Goal: Transaction & Acquisition: Subscribe to service/newsletter

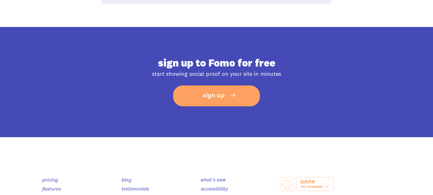
scroll to position [449, 0]
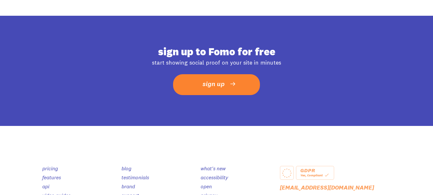
click at [213, 80] on span "sign up" at bounding box center [214, 84] width 22 height 12
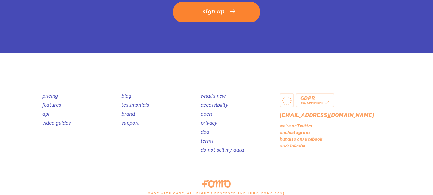
scroll to position [522, 0]
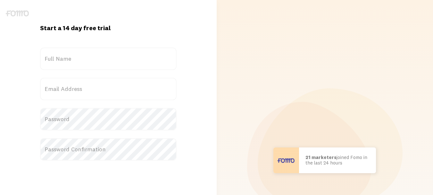
click at [102, 59] on label "Full Name" at bounding box center [108, 58] width 137 height 22
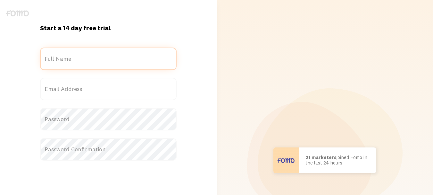
click at [102, 59] on input "Full Name" at bounding box center [108, 58] width 137 height 22
type input "adi"
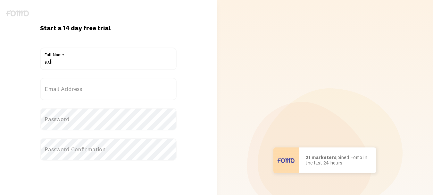
click at [109, 89] on label "Email Address" at bounding box center [108, 89] width 137 height 22
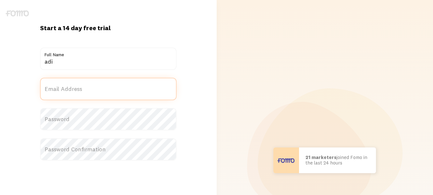
click at [109, 89] on input "Email Address" at bounding box center [108, 89] width 137 height 22
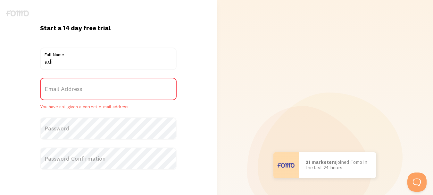
drag, startPoint x: 106, startPoint y: 90, endPoint x: 68, endPoint y: 92, distance: 38.2
click at [68, 92] on label "Email Address" at bounding box center [108, 89] width 137 height 22
click at [68, 92] on input "Email Address" at bounding box center [108, 89] width 137 height 22
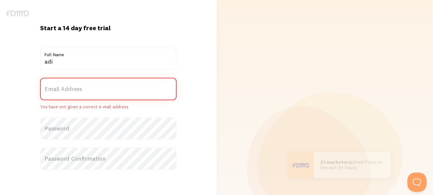
paste input "[EMAIL_ADDRESS][DOMAIN_NAME]"
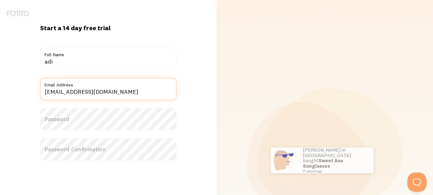
type input "[EMAIL_ADDRESS][DOMAIN_NAME]"
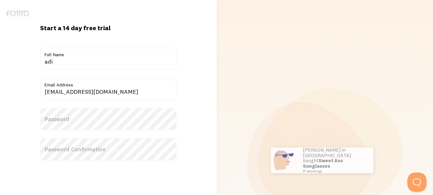
click at [70, 112] on label "Password" at bounding box center [108, 119] width 137 height 22
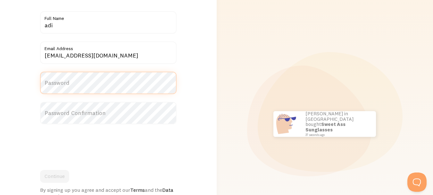
scroll to position [32, 0]
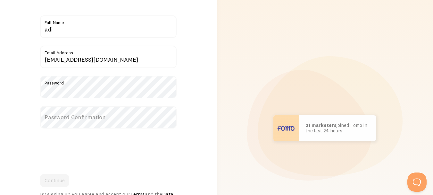
click at [59, 114] on label "Password Confirmation" at bounding box center [108, 117] width 137 height 22
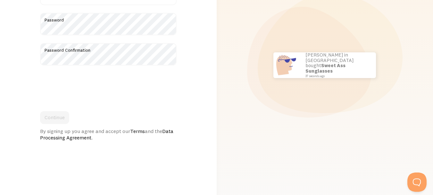
scroll to position [96, 0]
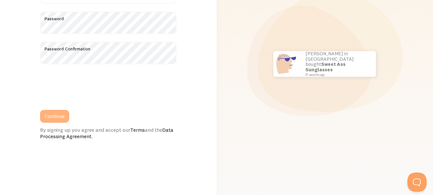
click at [61, 122] on button "Continue" at bounding box center [54, 116] width 29 height 13
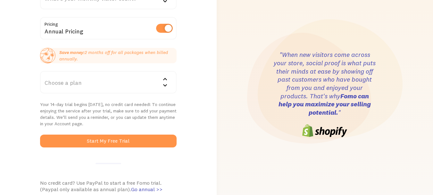
scroll to position [96, 0]
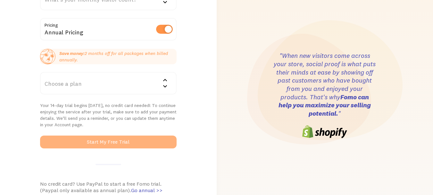
click at [142, 141] on button "Start My Free Trial" at bounding box center [108, 141] width 137 height 13
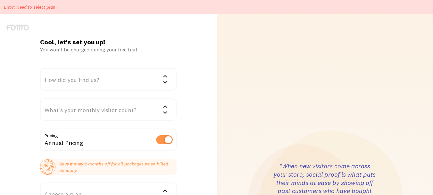
click at [122, 82] on div "How did you find us?" at bounding box center [108, 79] width 137 height 22
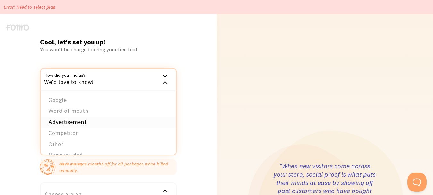
click at [90, 119] on li "Advertisement" at bounding box center [108, 121] width 135 height 11
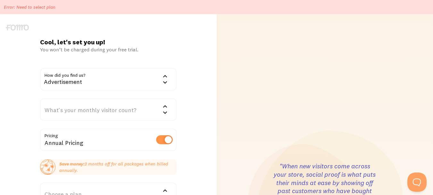
click at [111, 106] on div "What's your monthly visitor count?" at bounding box center [108, 109] width 137 height 22
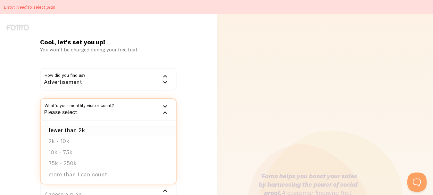
click at [82, 126] on li "fewer than 2k" at bounding box center [108, 129] width 135 height 11
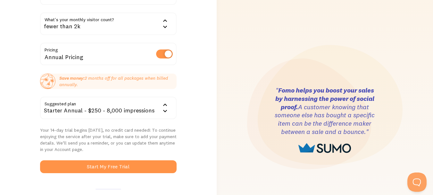
scroll to position [96, 0]
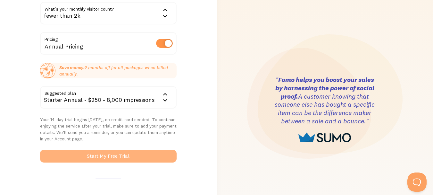
click at [126, 154] on button "Start My Free Trial" at bounding box center [108, 155] width 137 height 13
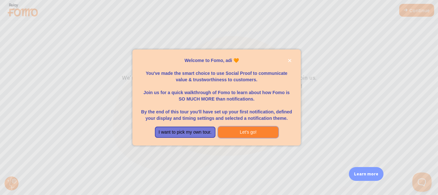
click at [242, 134] on button "Let's go!" at bounding box center [248, 132] width 61 height 12
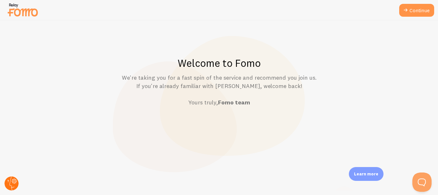
click at [9, 179] on circle at bounding box center [11, 183] width 14 height 14
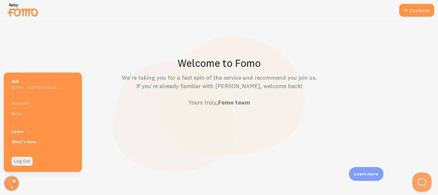
click at [22, 83] on h5 "adi" at bounding box center [37, 81] width 50 height 7
click at [209, 21] on div "Welcome to Fomo We're taking you for a fast spin of the service and recommend y…" at bounding box center [219, 108] width 438 height 174
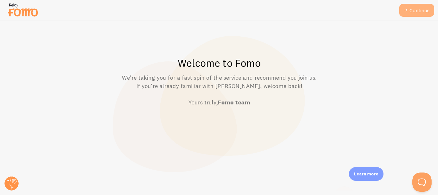
click at [428, 11] on link "Continue" at bounding box center [416, 10] width 35 height 13
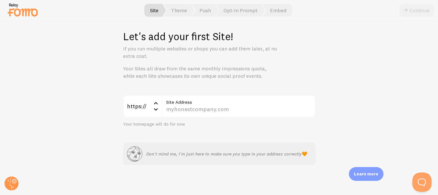
scroll to position [7, 0]
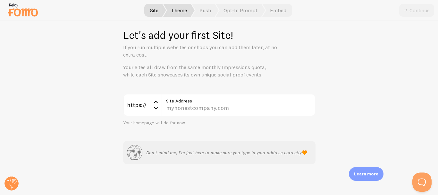
click at [187, 11] on span "Theme" at bounding box center [178, 10] width 31 height 13
click at [182, 13] on span "Theme" at bounding box center [178, 10] width 31 height 13
click at [206, 8] on span "Push" at bounding box center [205, 10] width 27 height 13
click at [270, 4] on span "Embed" at bounding box center [277, 10] width 30 height 13
click at [398, 3] on div at bounding box center [219, 10] width 438 height 21
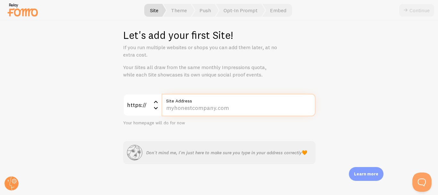
click at [163, 107] on input "Site Address" at bounding box center [239, 105] width 154 height 22
click at [176, 106] on input "Site Address" at bounding box center [239, 105] width 154 height 22
click at [175, 106] on input "Site Address" at bounding box center [239, 105] width 154 height 22
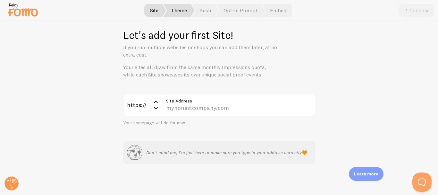
click at [188, 8] on span "Theme" at bounding box center [178, 10] width 31 height 13
